Goal: Check status: Check status

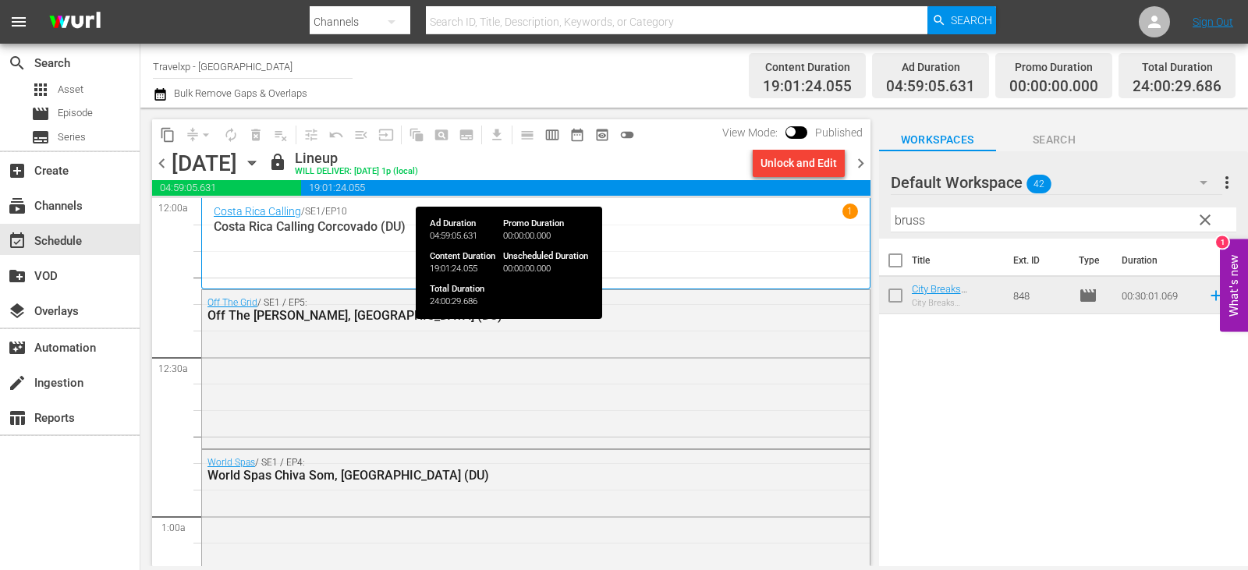
scroll to position [7364, 0]
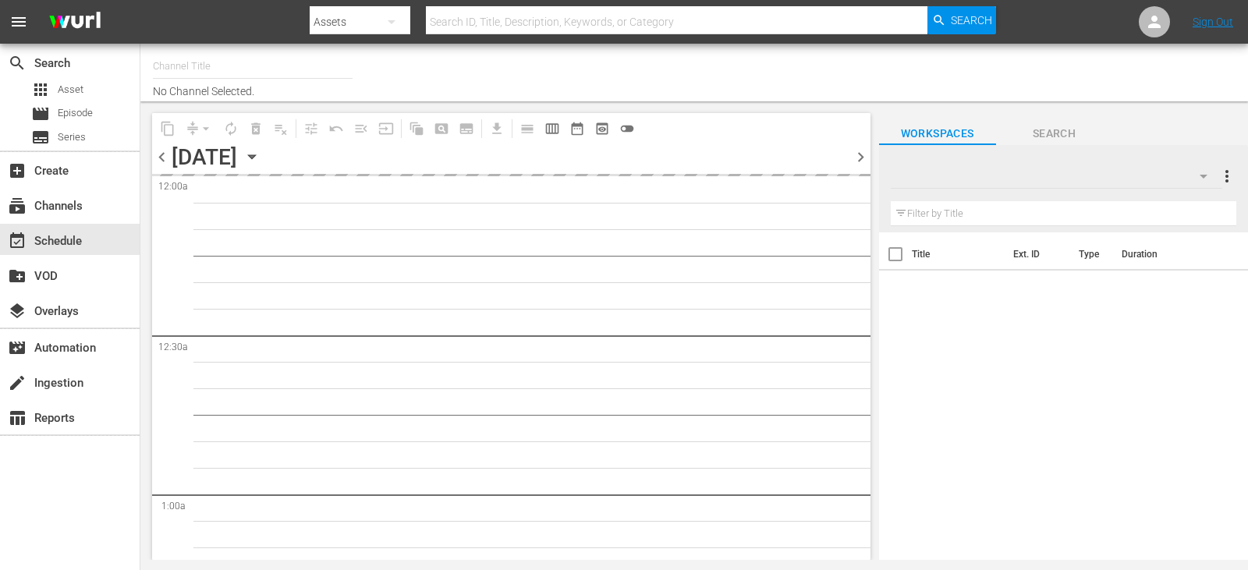
type input "Travelxp - [GEOGRAPHIC_DATA] (788)"
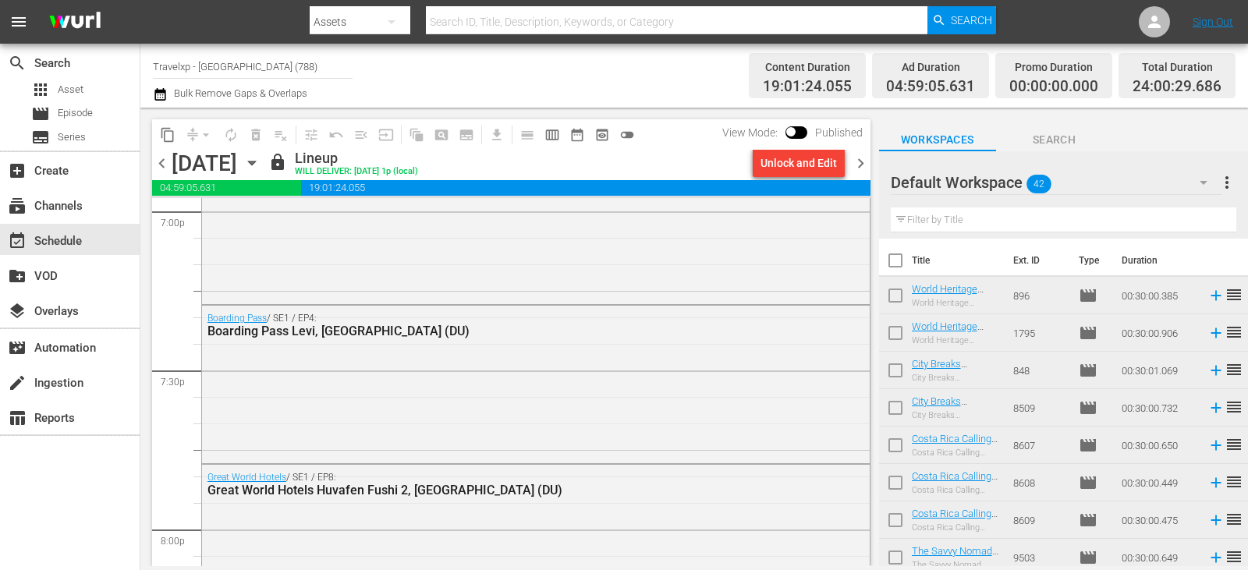
scroll to position [7364, 0]
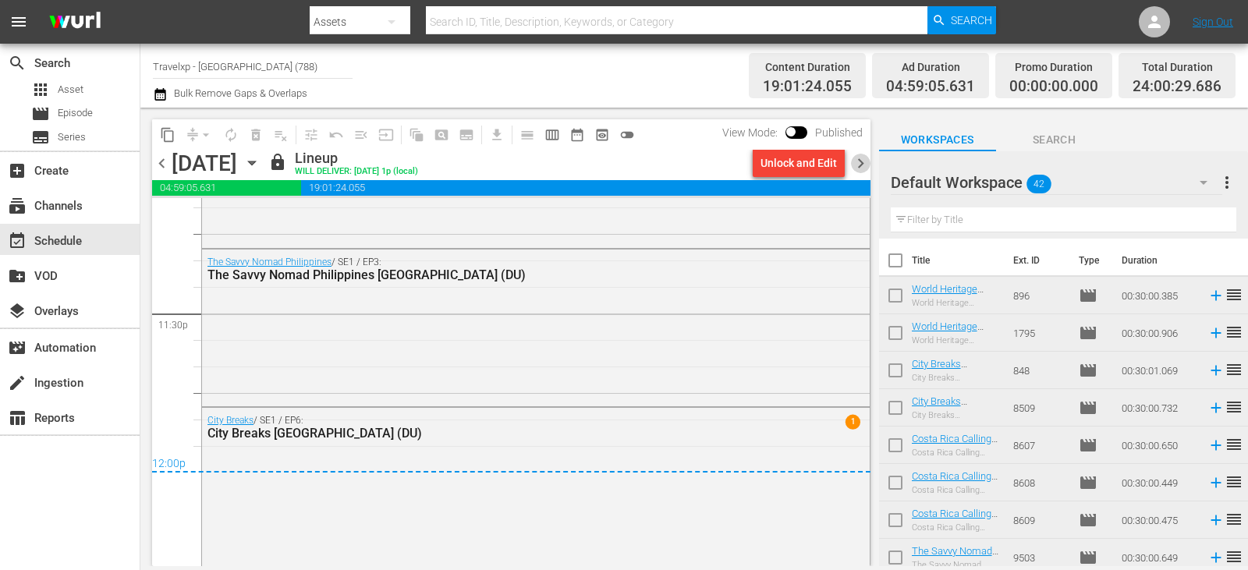
click at [861, 165] on span "chevron_right" at bounding box center [861, 164] width 20 height 20
